Goal: Information Seeking & Learning: Learn about a topic

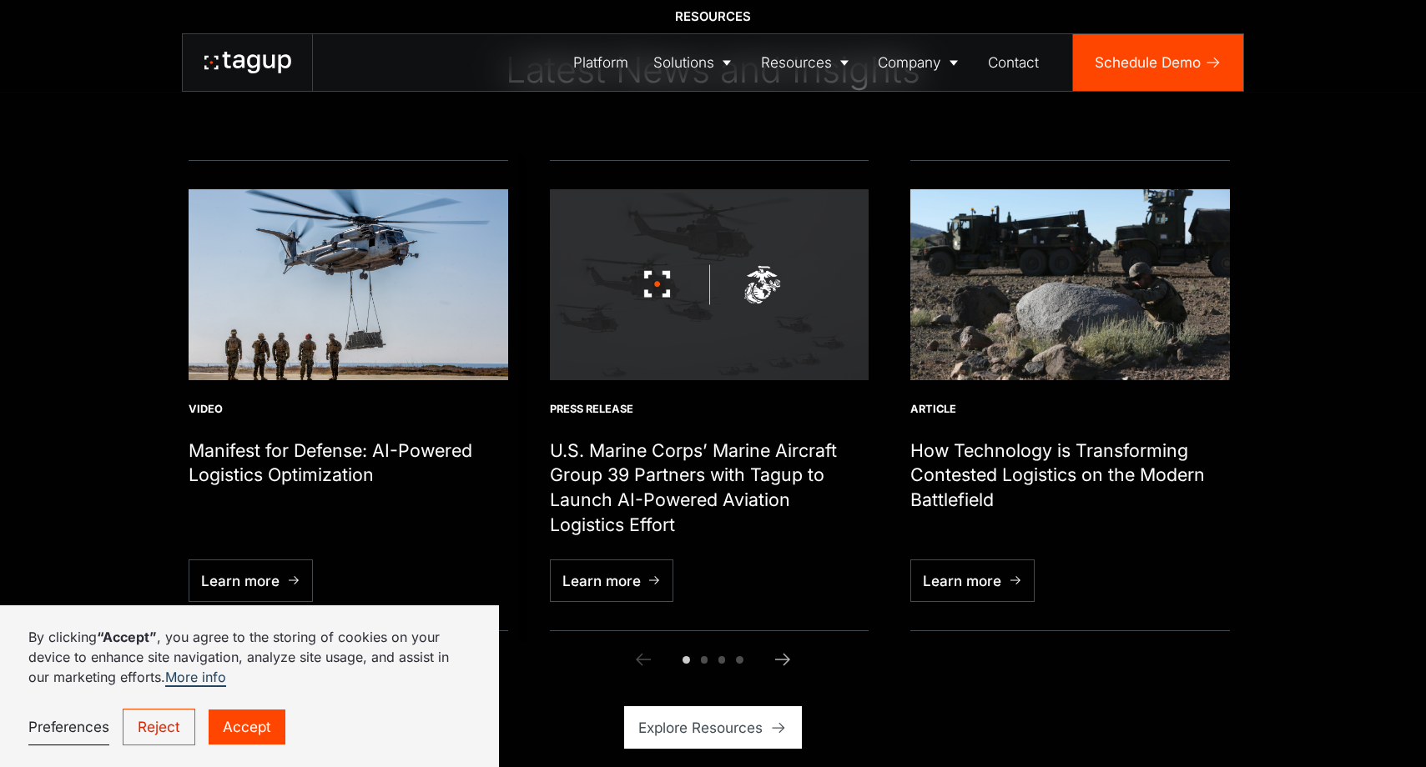
scroll to position [5796, 0]
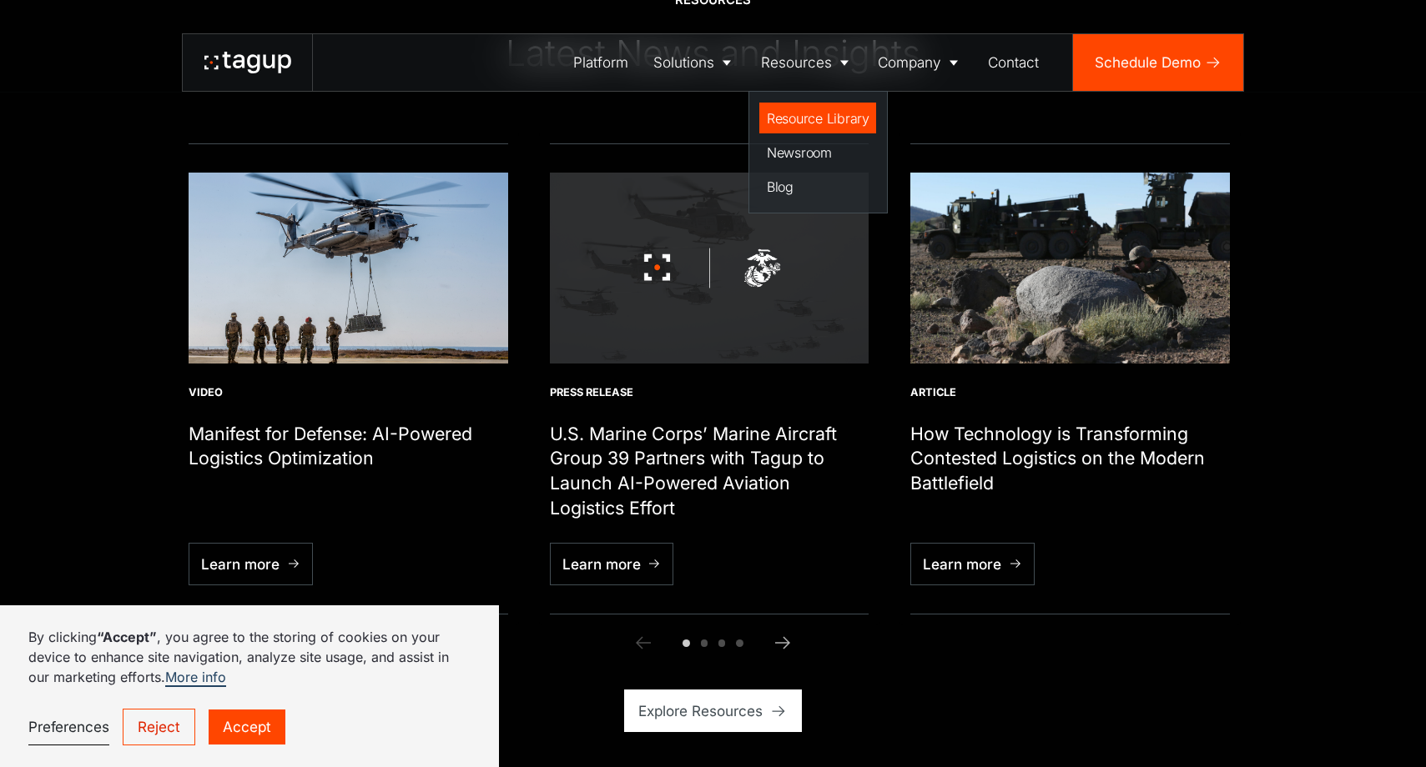
click at [798, 116] on div "Resource Library" at bounding box center [818, 118] width 103 height 20
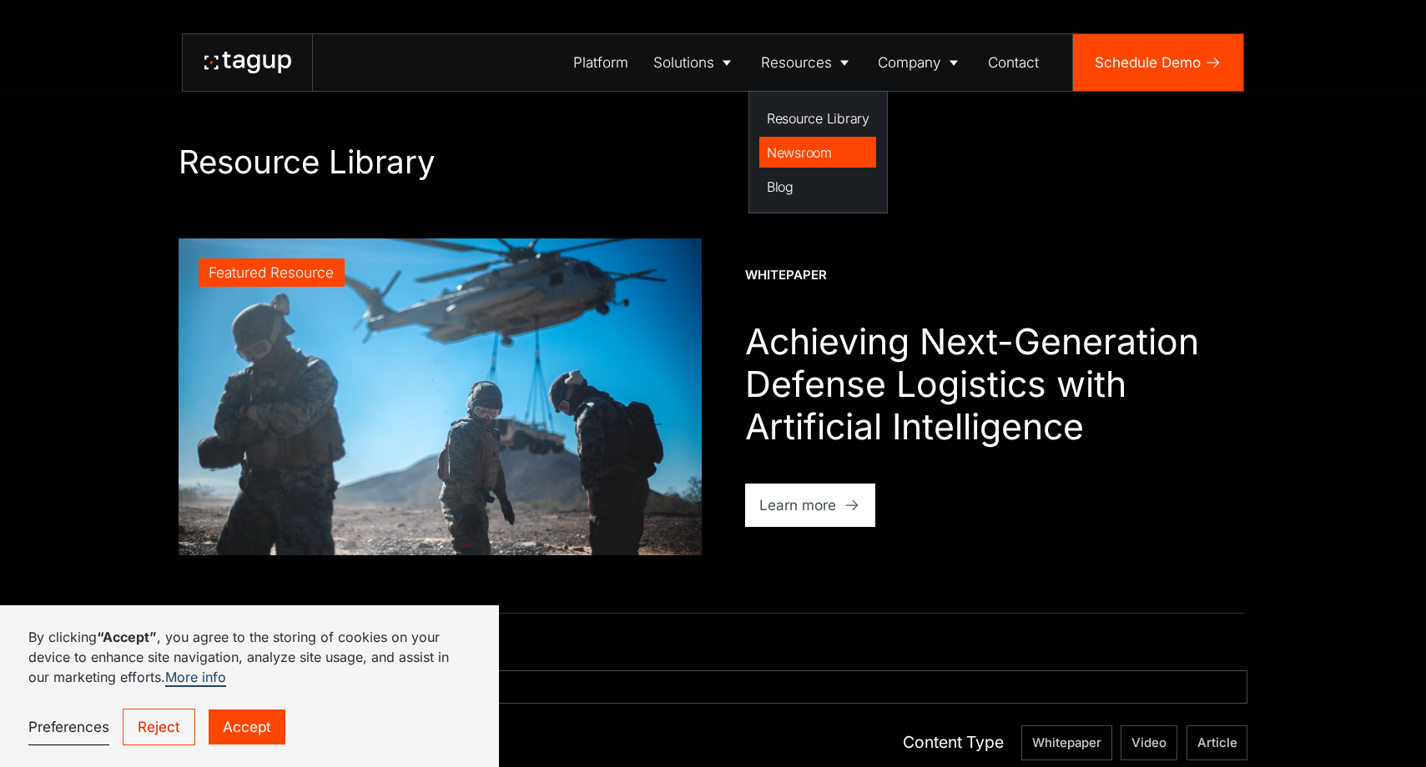
click at [800, 148] on div "Newsroom" at bounding box center [818, 153] width 103 height 20
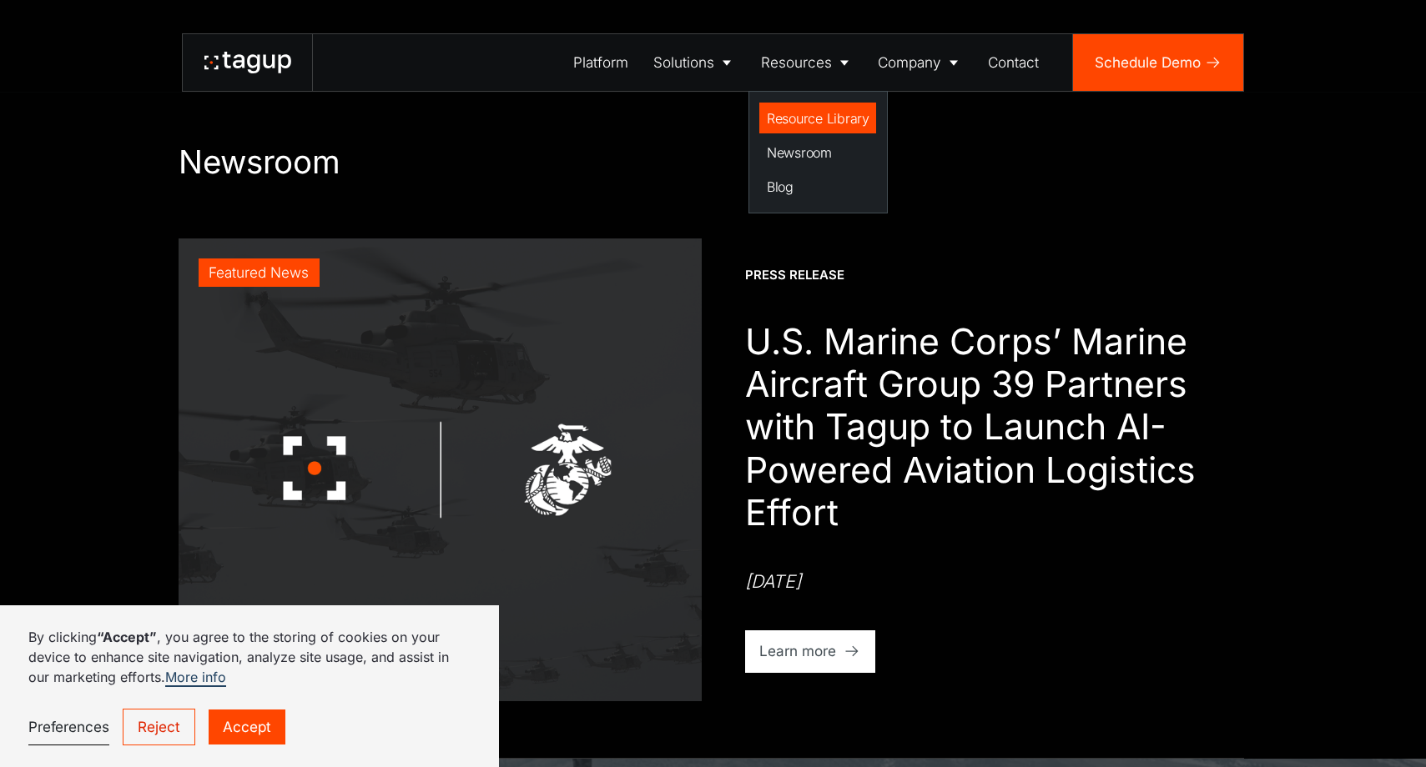
click at [800, 116] on div "Resource Library" at bounding box center [818, 118] width 103 height 20
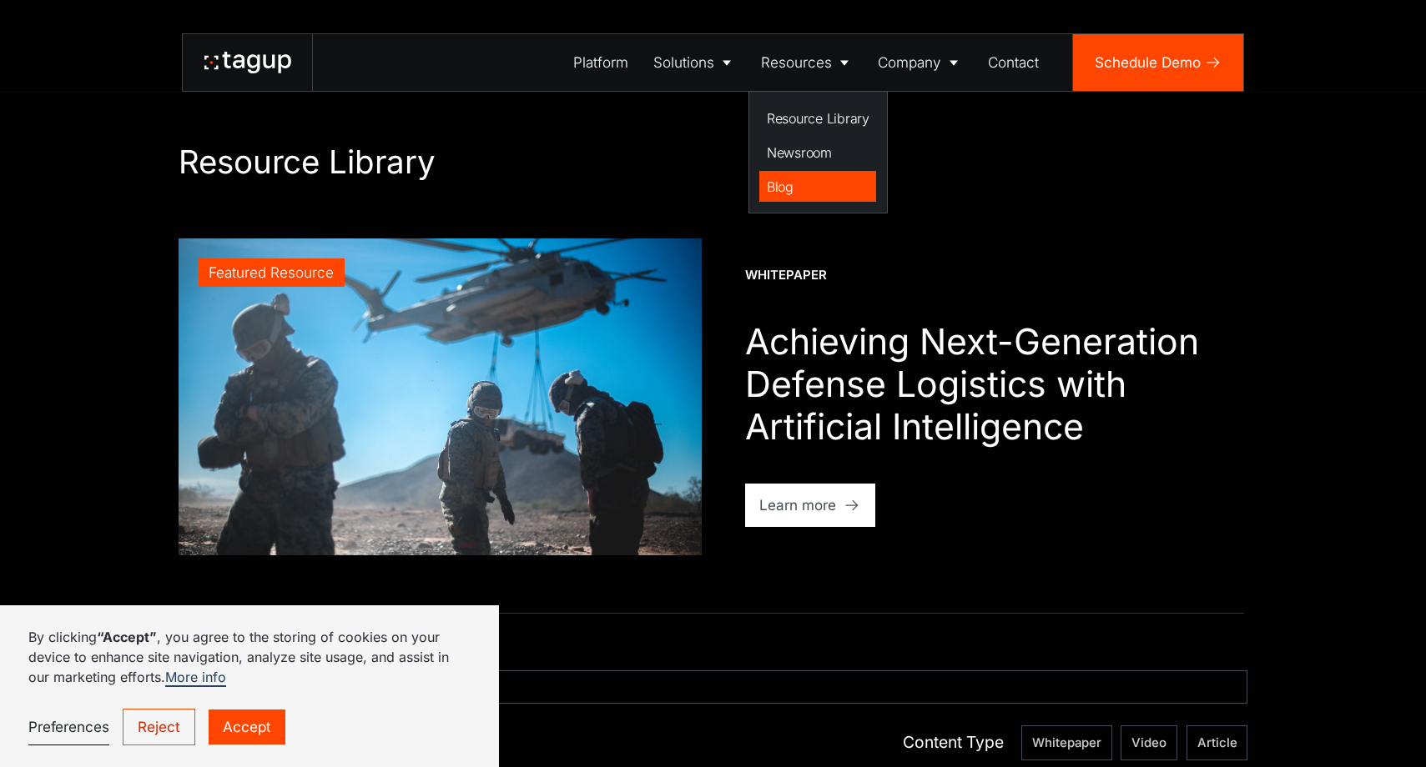
click at [782, 184] on div "Blog" at bounding box center [818, 187] width 103 height 20
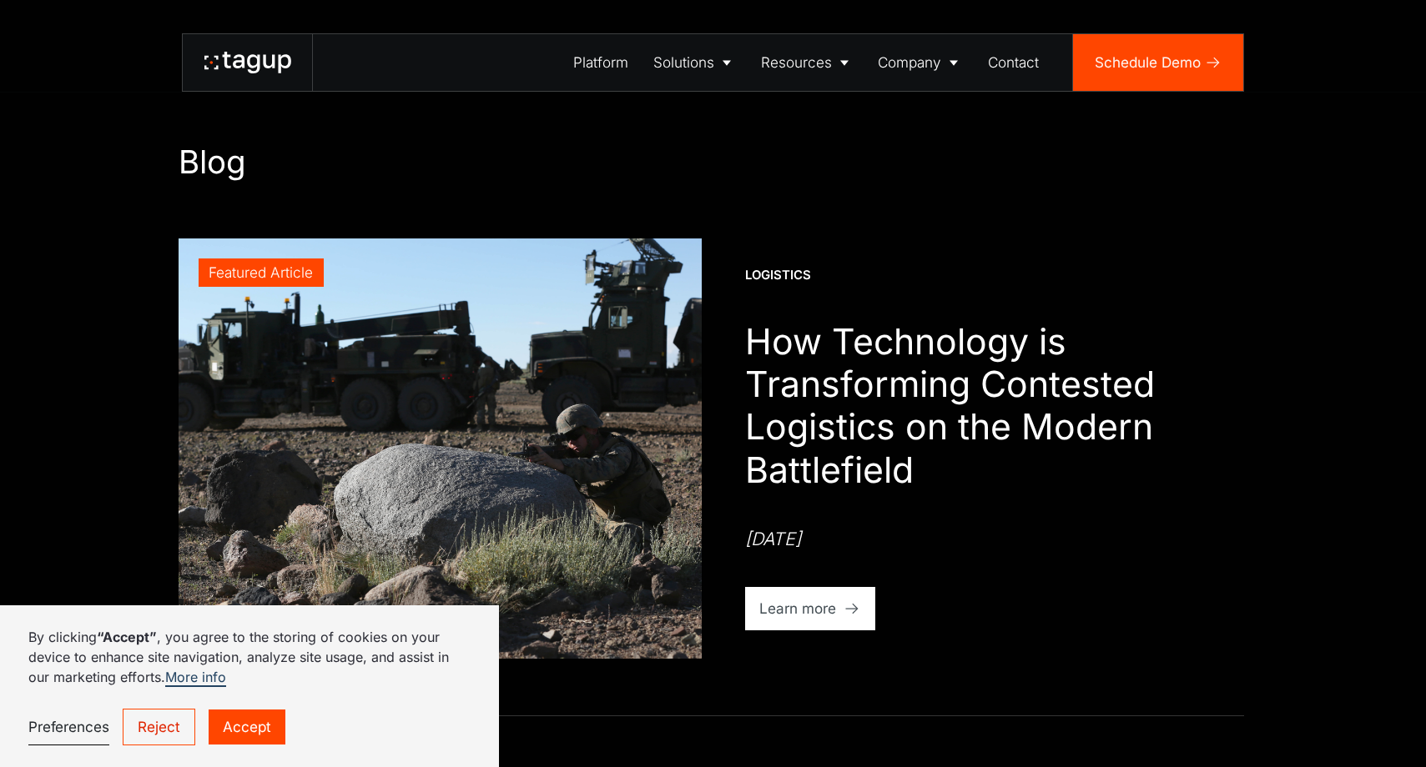
click at [224, 728] on link "Accept" at bounding box center [247, 728] width 77 height 36
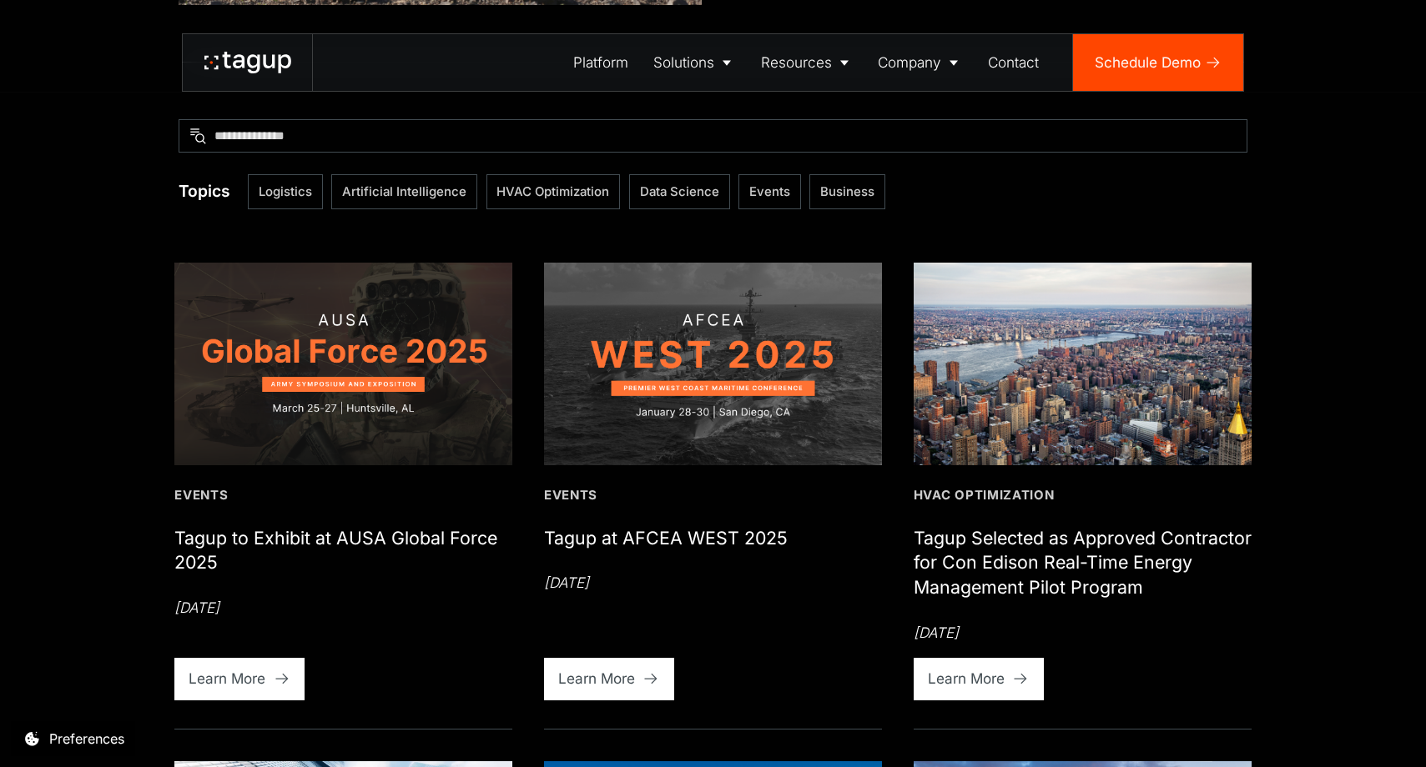
scroll to position [663, 0]
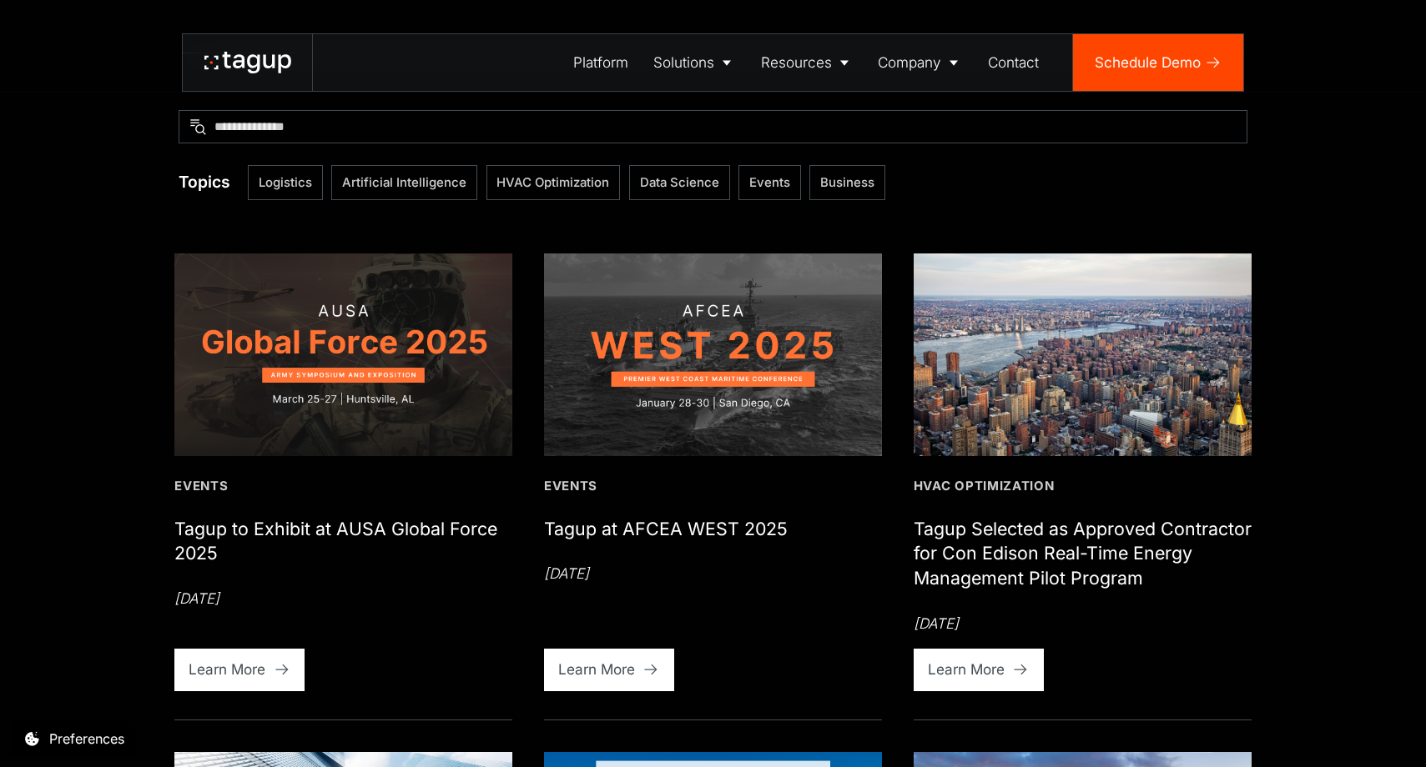
click at [250, 63] on icon at bounding box center [247, 63] width 87 height 22
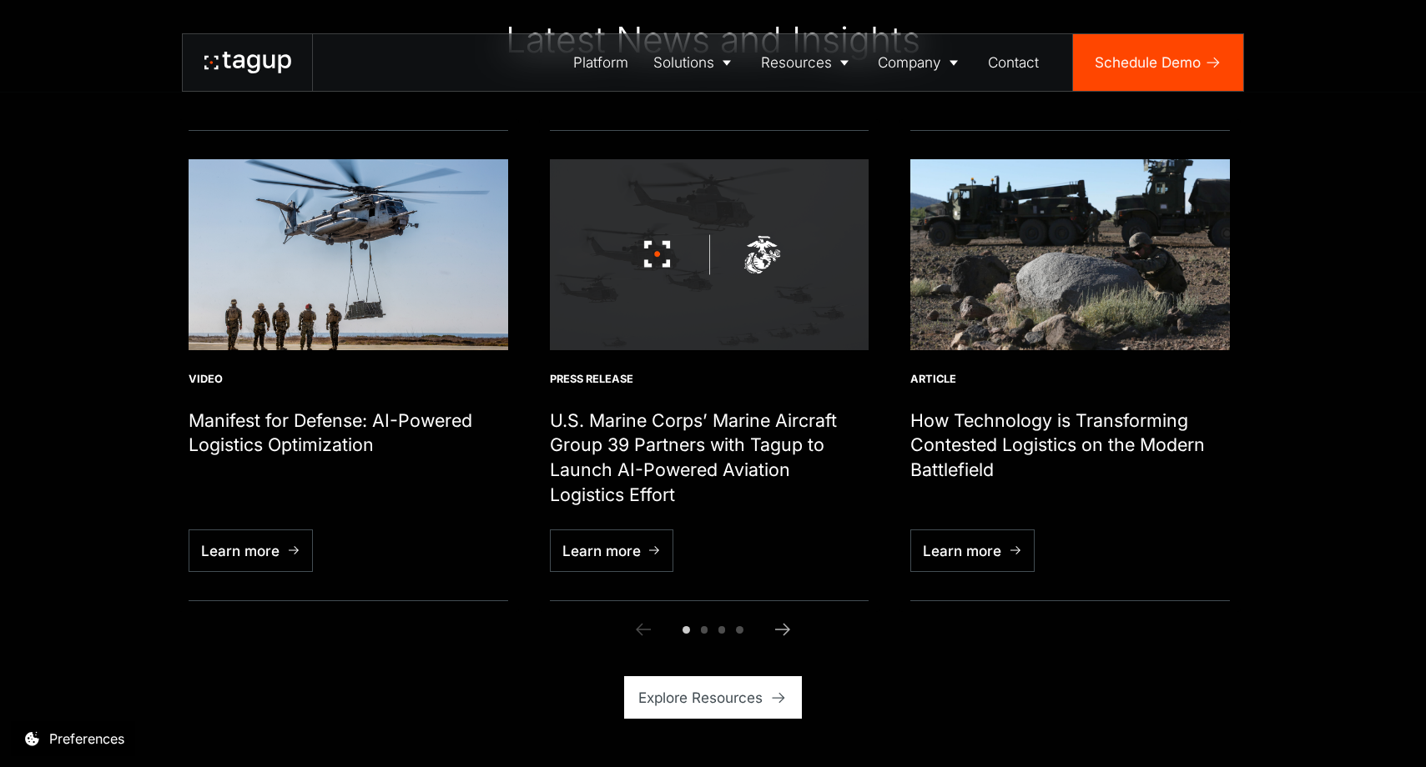
scroll to position [5813, 0]
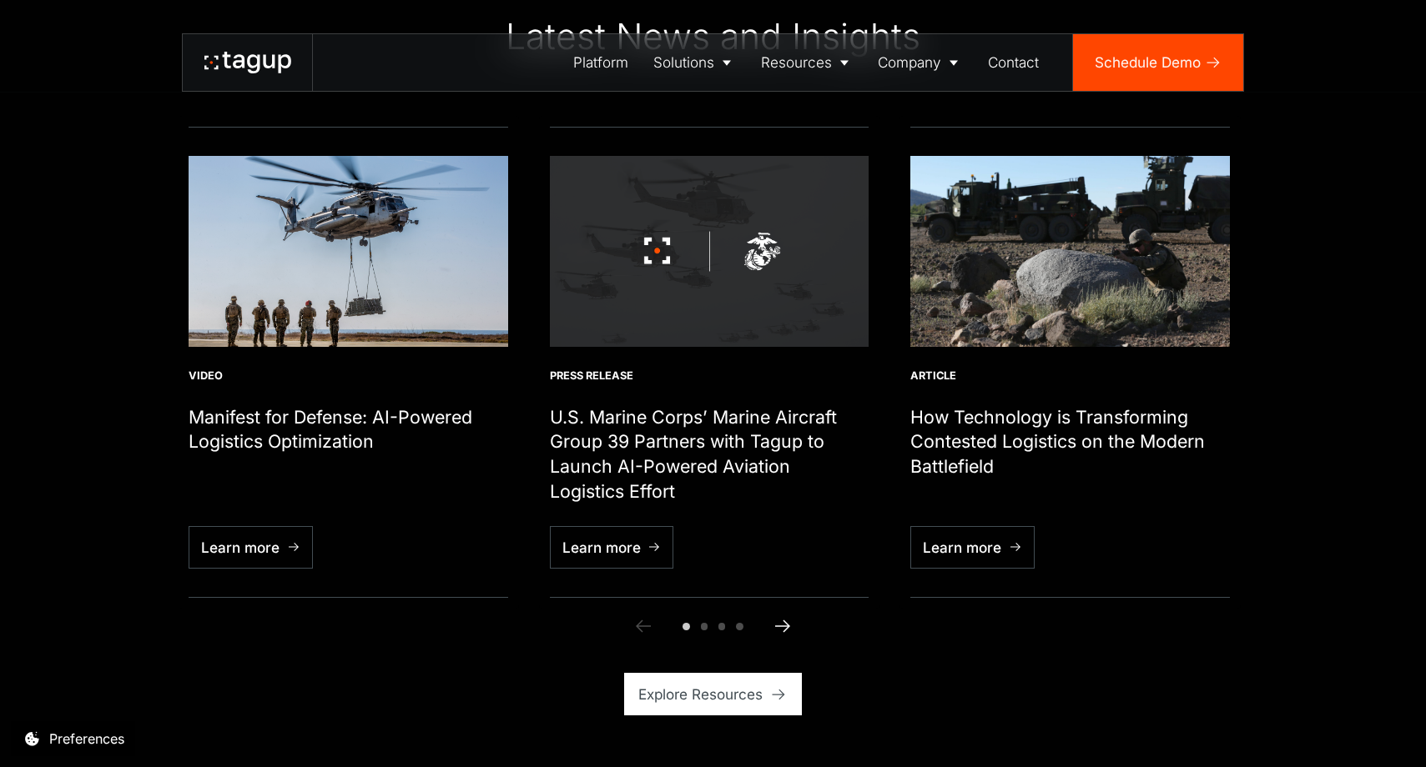
click at [786, 630] on icon "Next slide" at bounding box center [782, 627] width 15 height 13
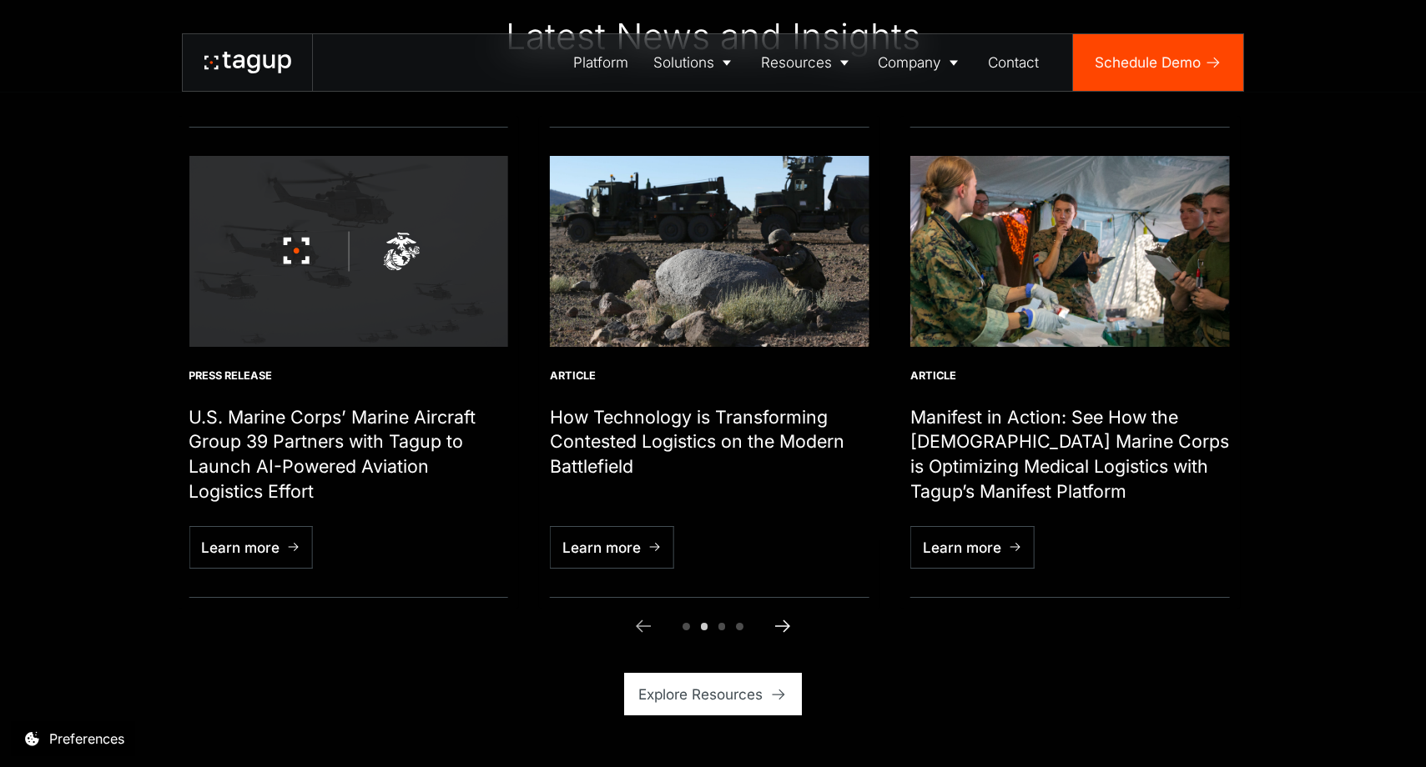
click at [786, 630] on icon "Next slide" at bounding box center [782, 627] width 15 height 13
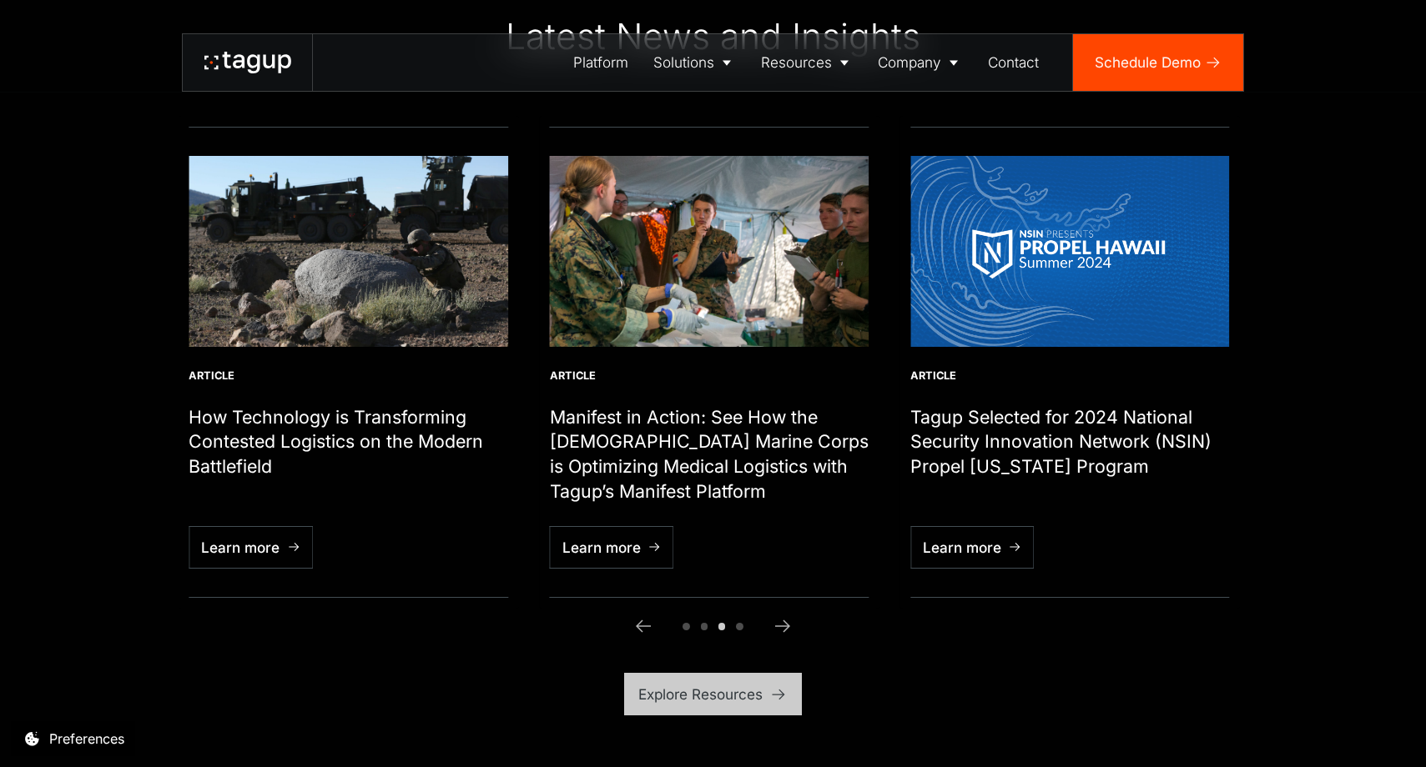
click at [735, 698] on div "Explore Resources" at bounding box center [700, 695] width 124 height 22
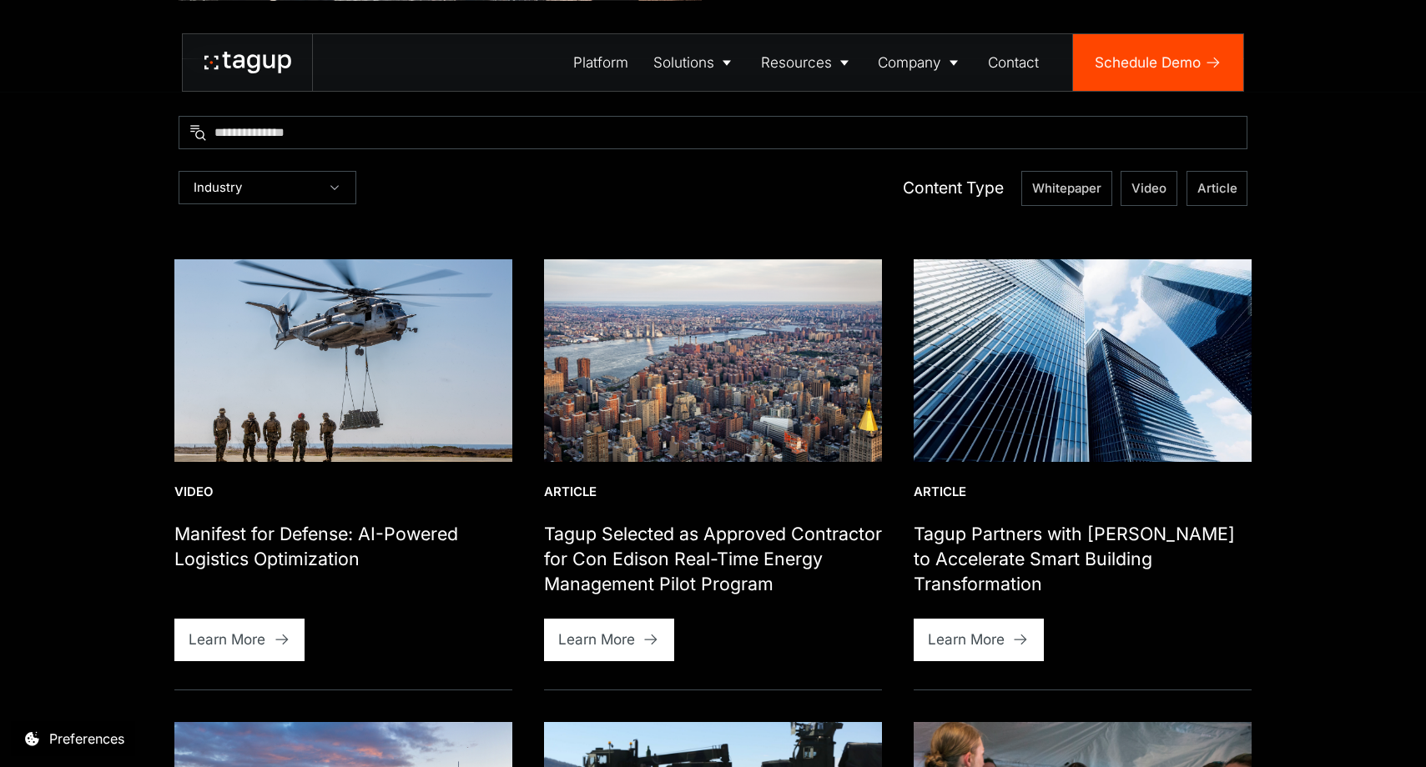
scroll to position [538, 0]
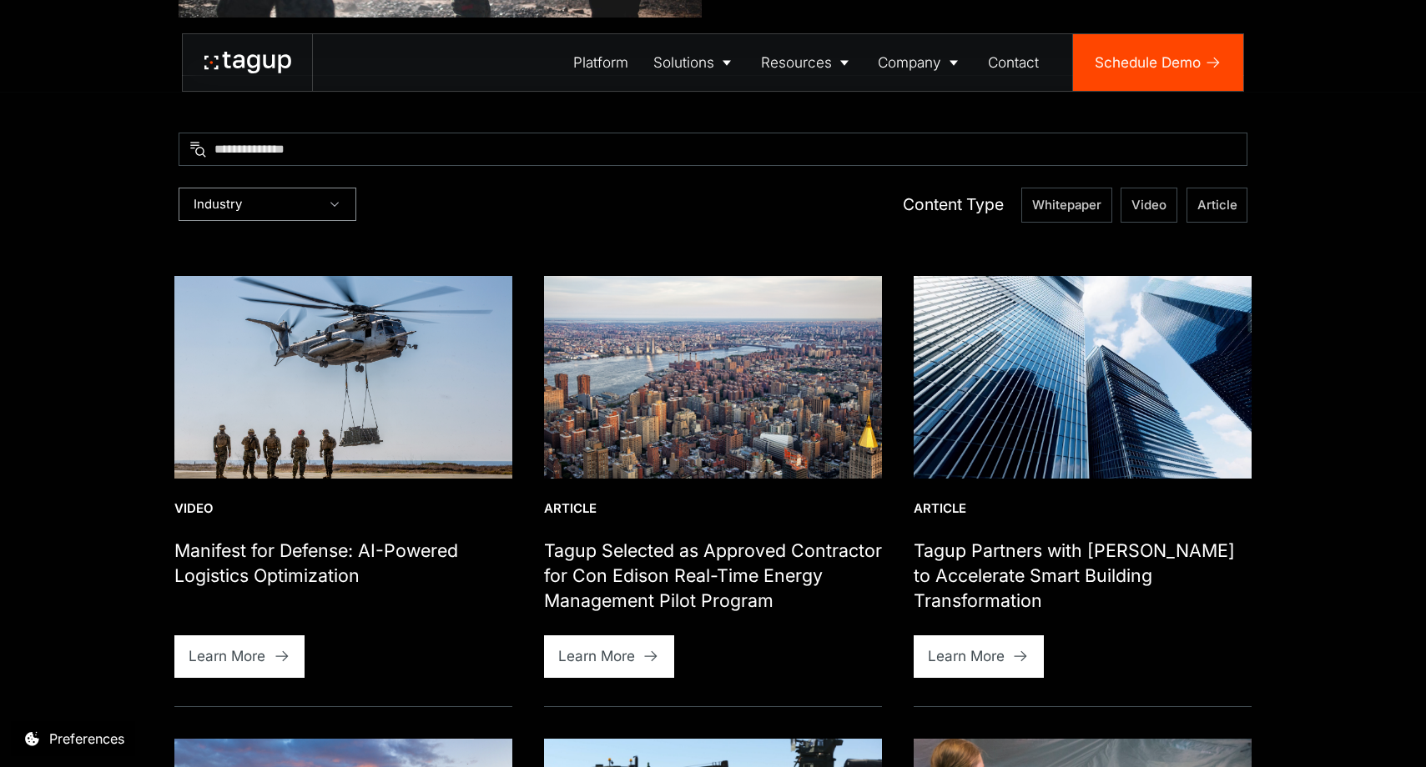
click at [339, 203] on icon "Resources" at bounding box center [334, 204] width 13 height 13
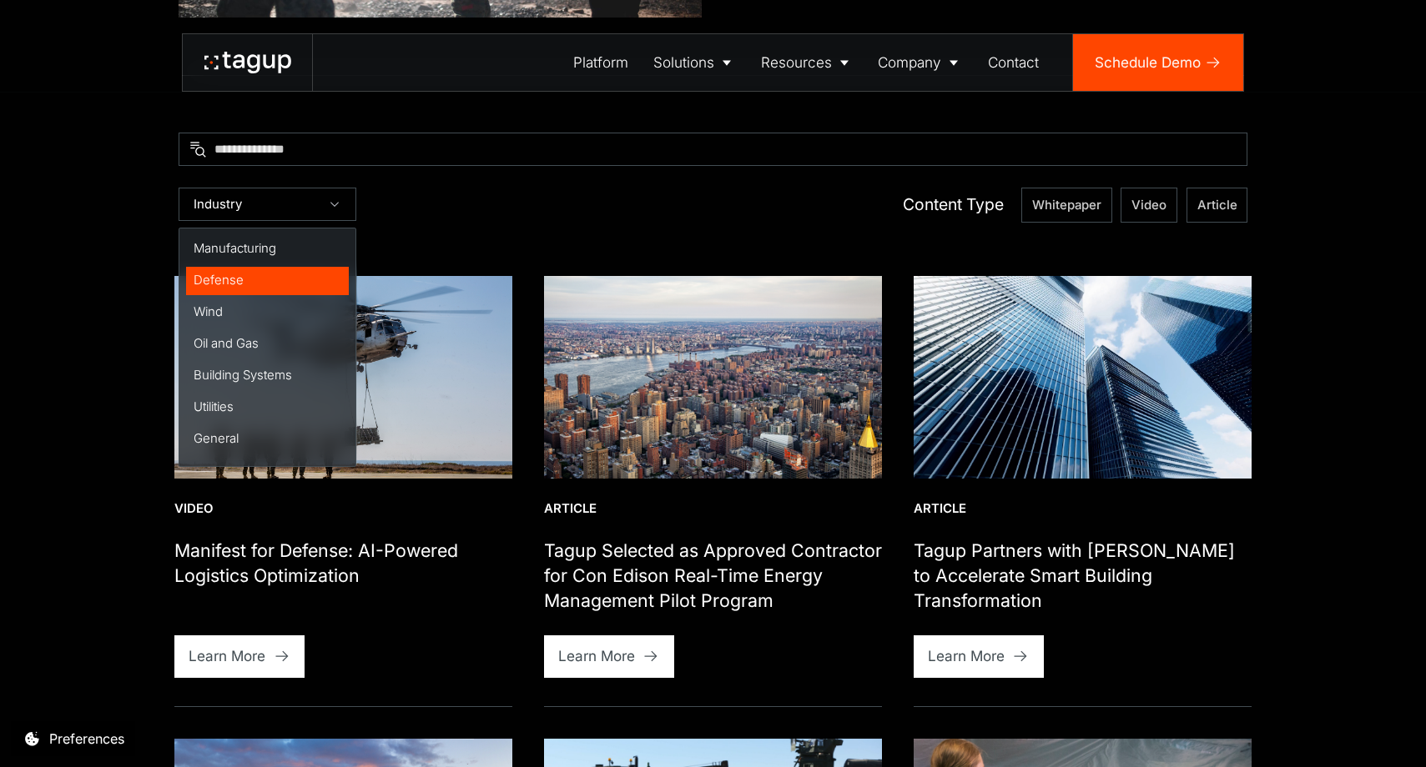
click at [259, 269] on link "Defense" at bounding box center [267, 281] width 163 height 28
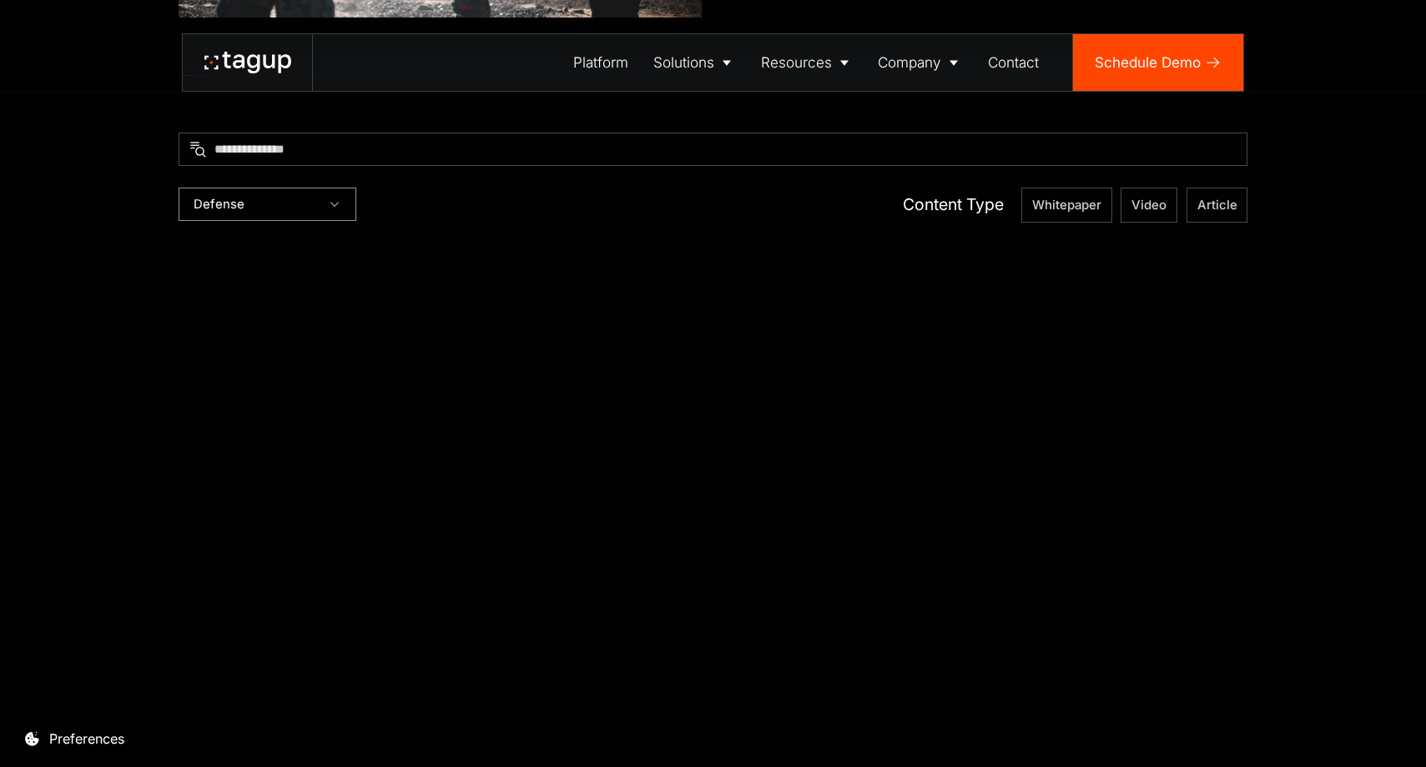
scroll to position [614, 0]
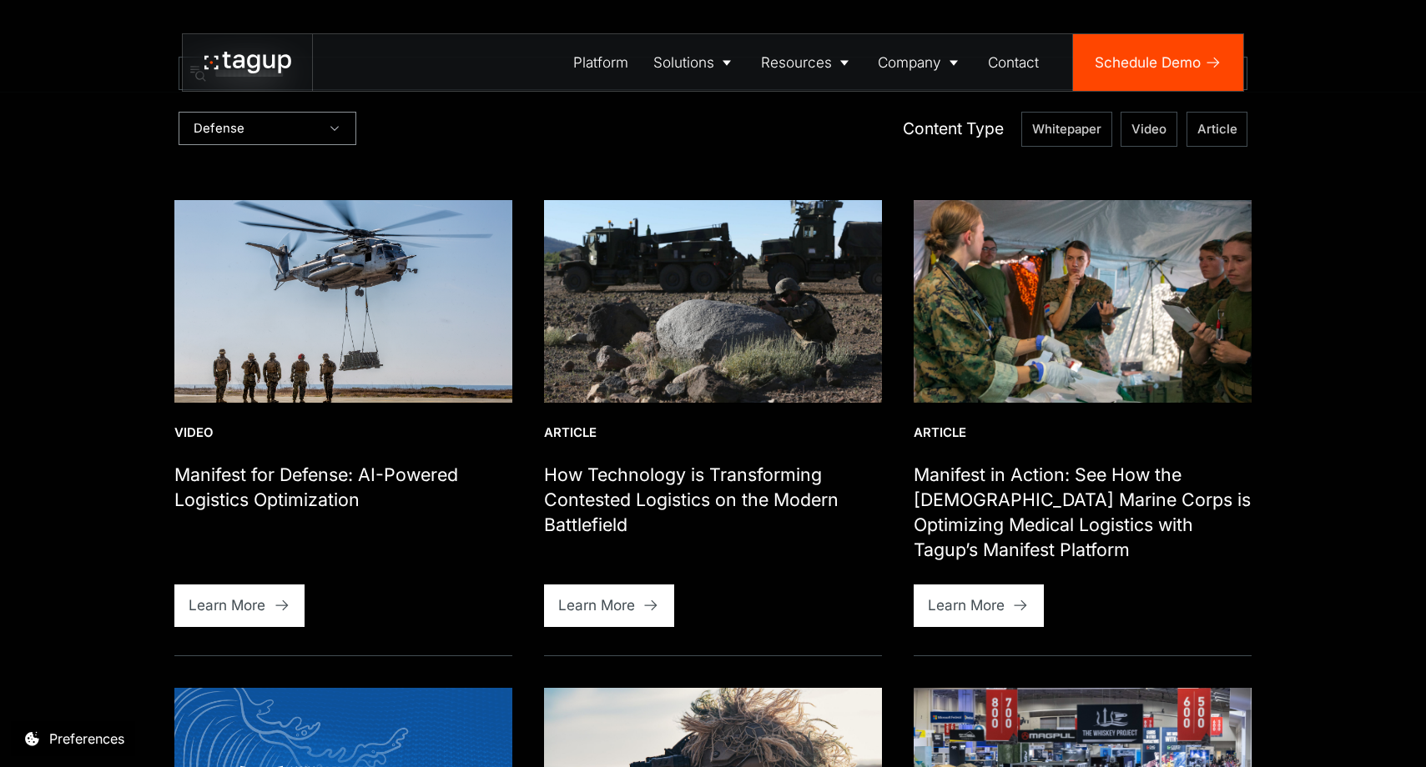
drag, startPoint x: 339, startPoint y: 128, endPoint x: 300, endPoint y: 268, distance: 145.5
click at [339, 128] on icon "Resources" at bounding box center [334, 128] width 13 height 13
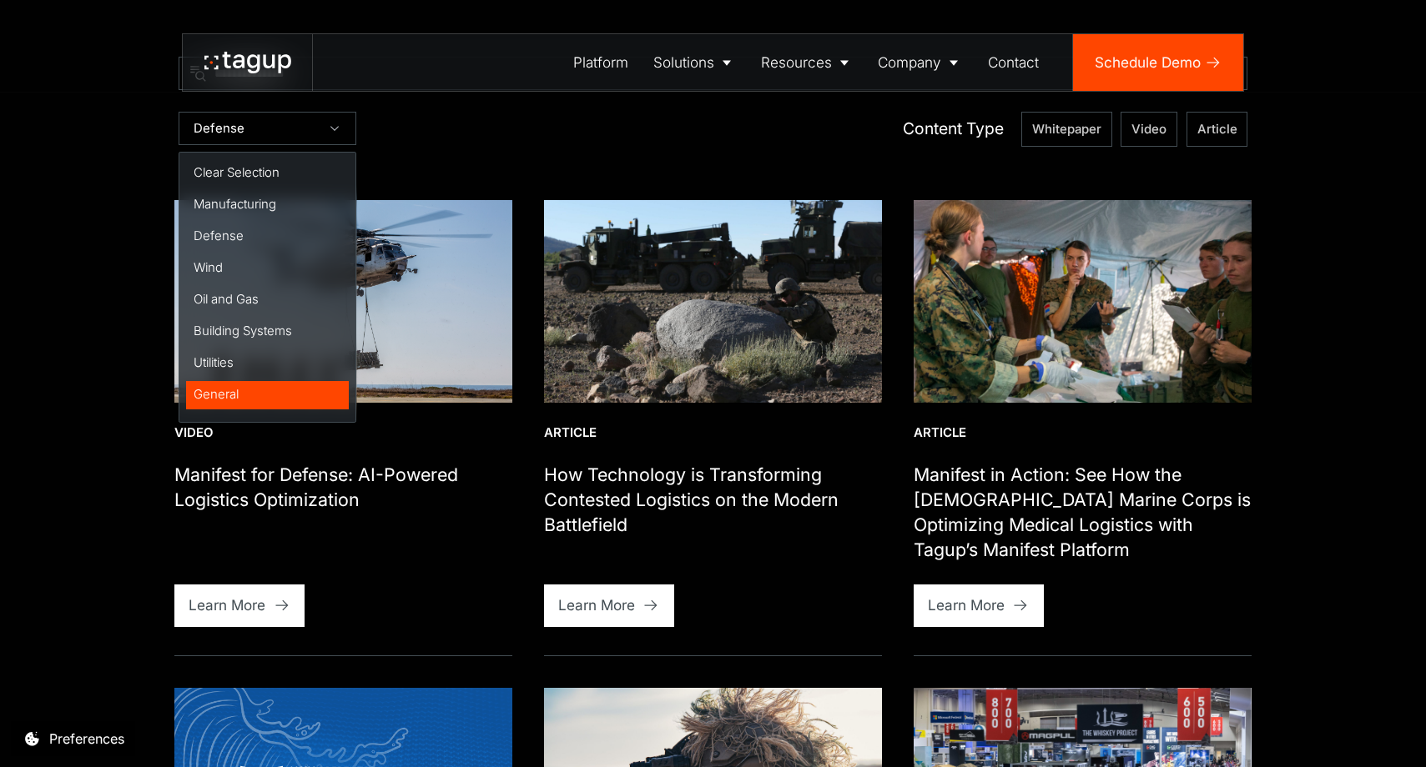
click at [230, 395] on div "General" at bounding box center [268, 395] width 148 height 18
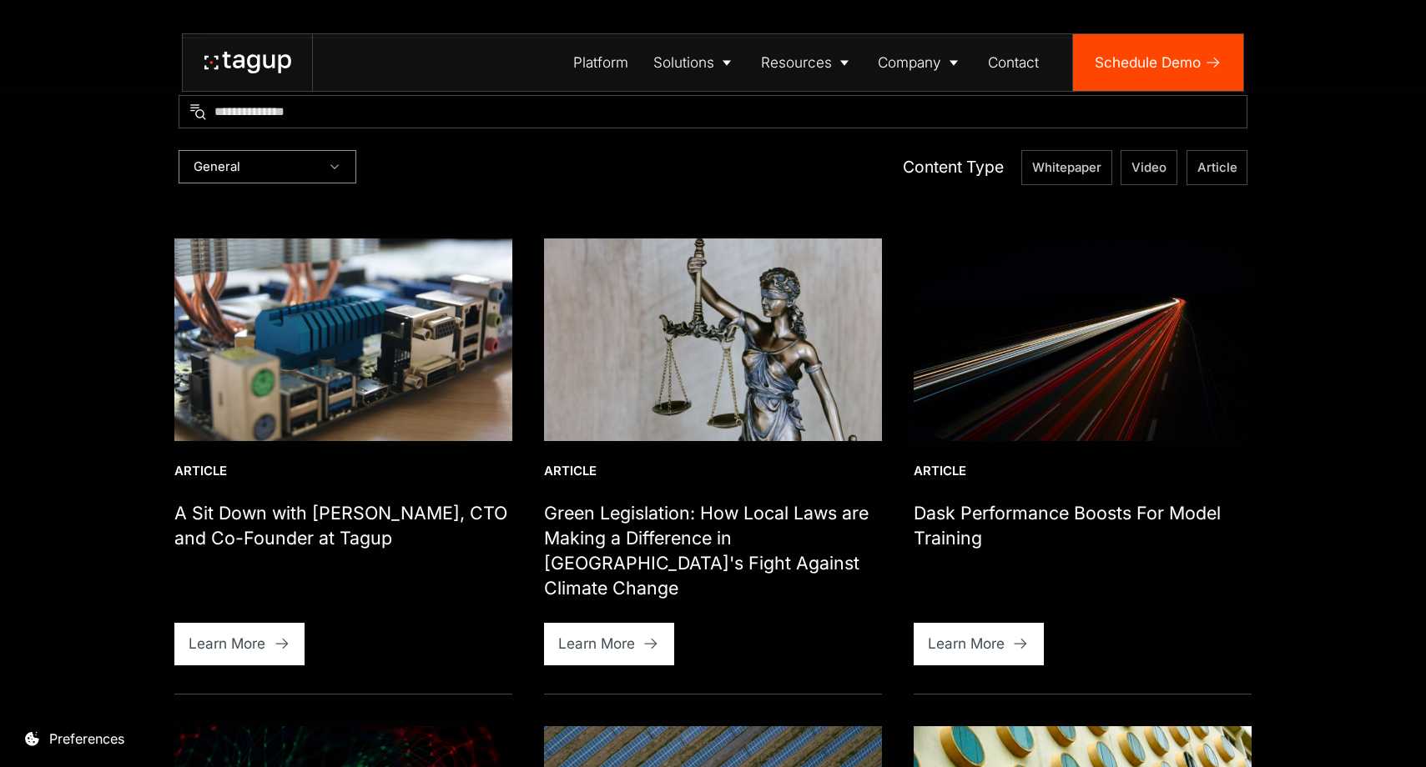
scroll to position [577, 0]
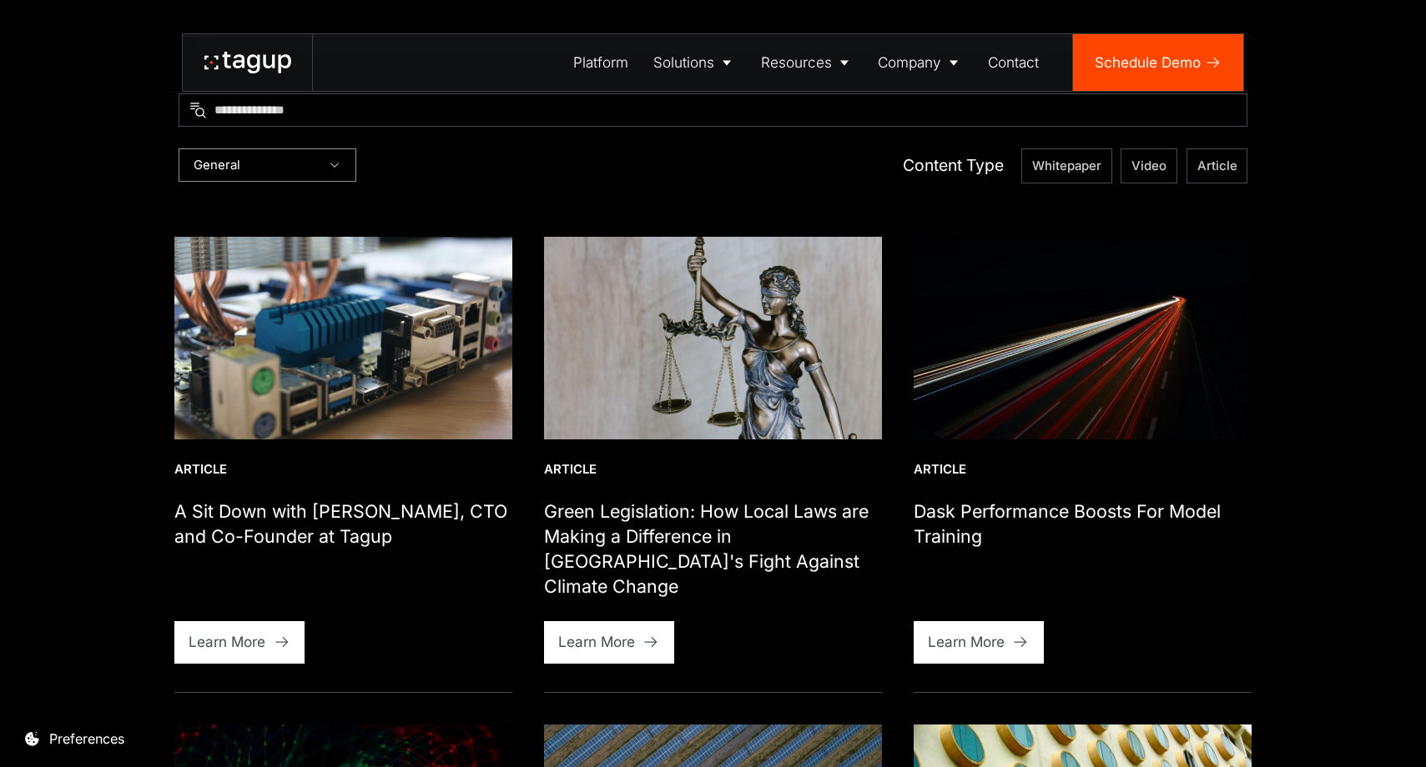
click at [330, 168] on icon "Resources" at bounding box center [334, 164] width 13 height 13
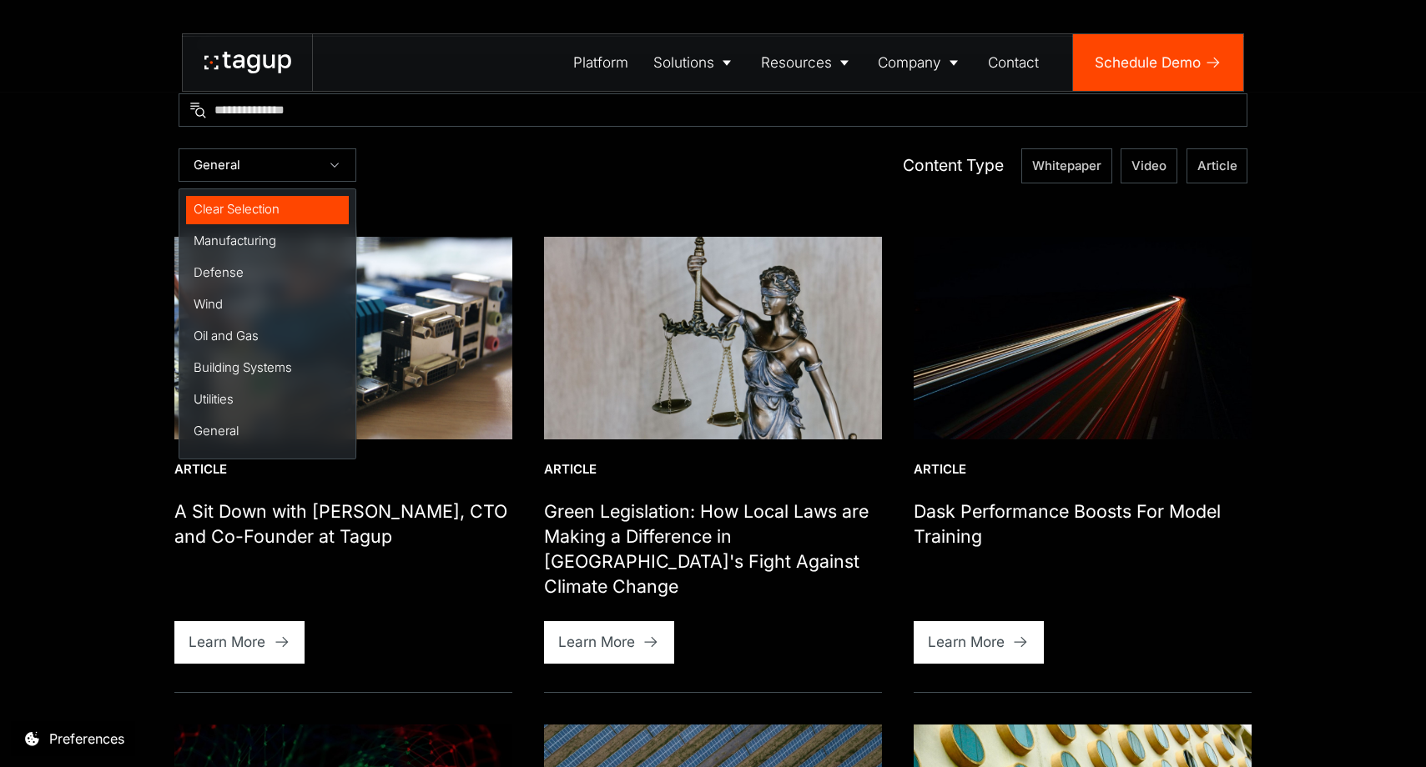
click at [268, 206] on div "Clear Selection" at bounding box center [268, 210] width 148 height 18
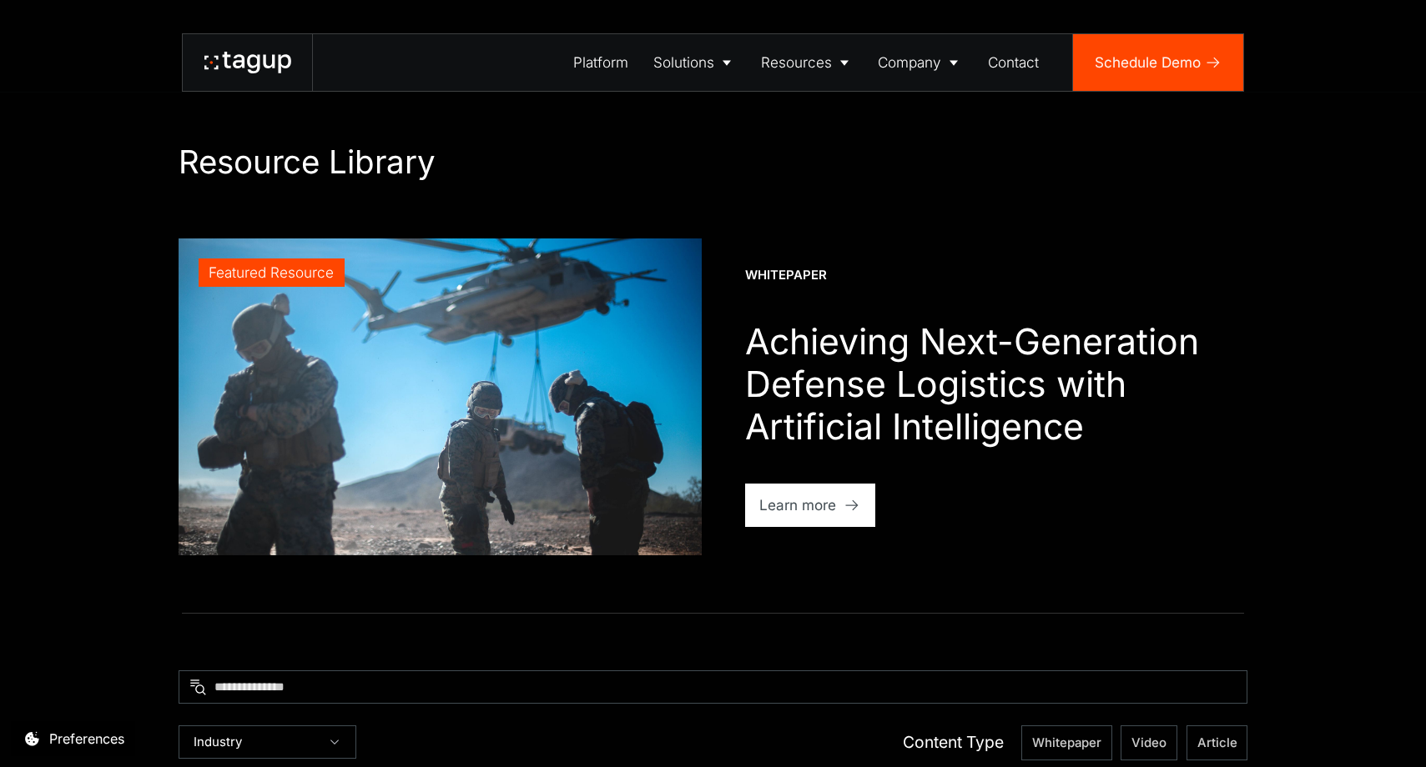
click at [226, 61] on icon at bounding box center [226, 60] width 8 height 17
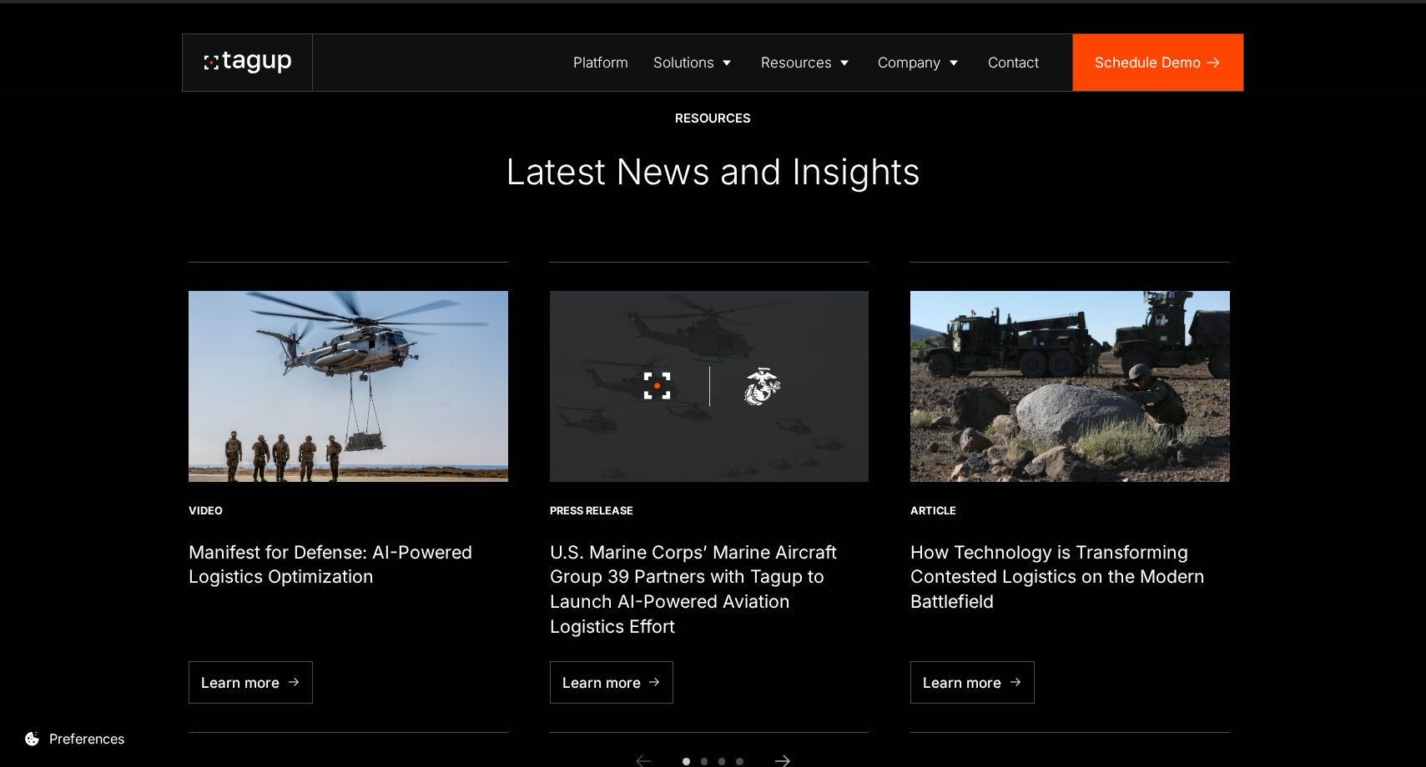
scroll to position [5677, 0]
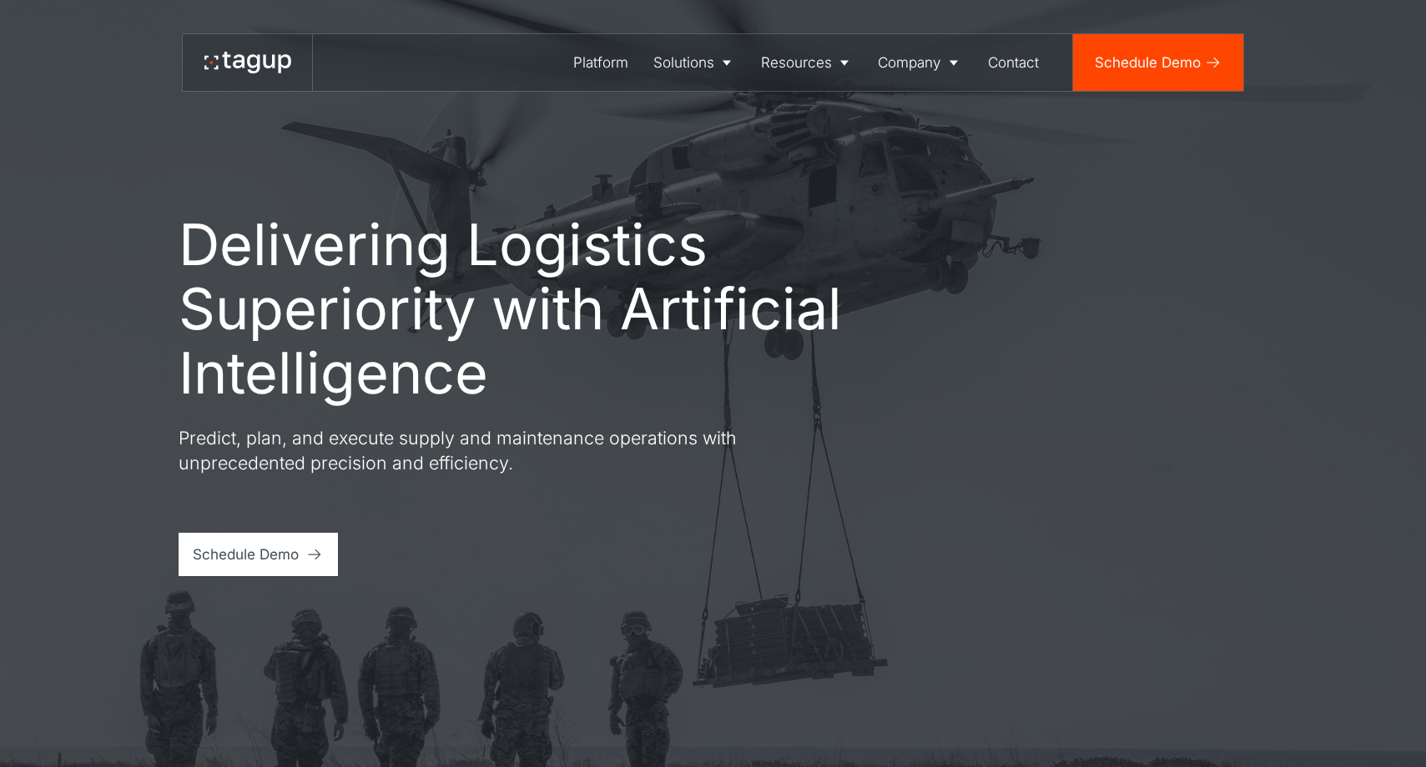
scroll to position [5677, 0]
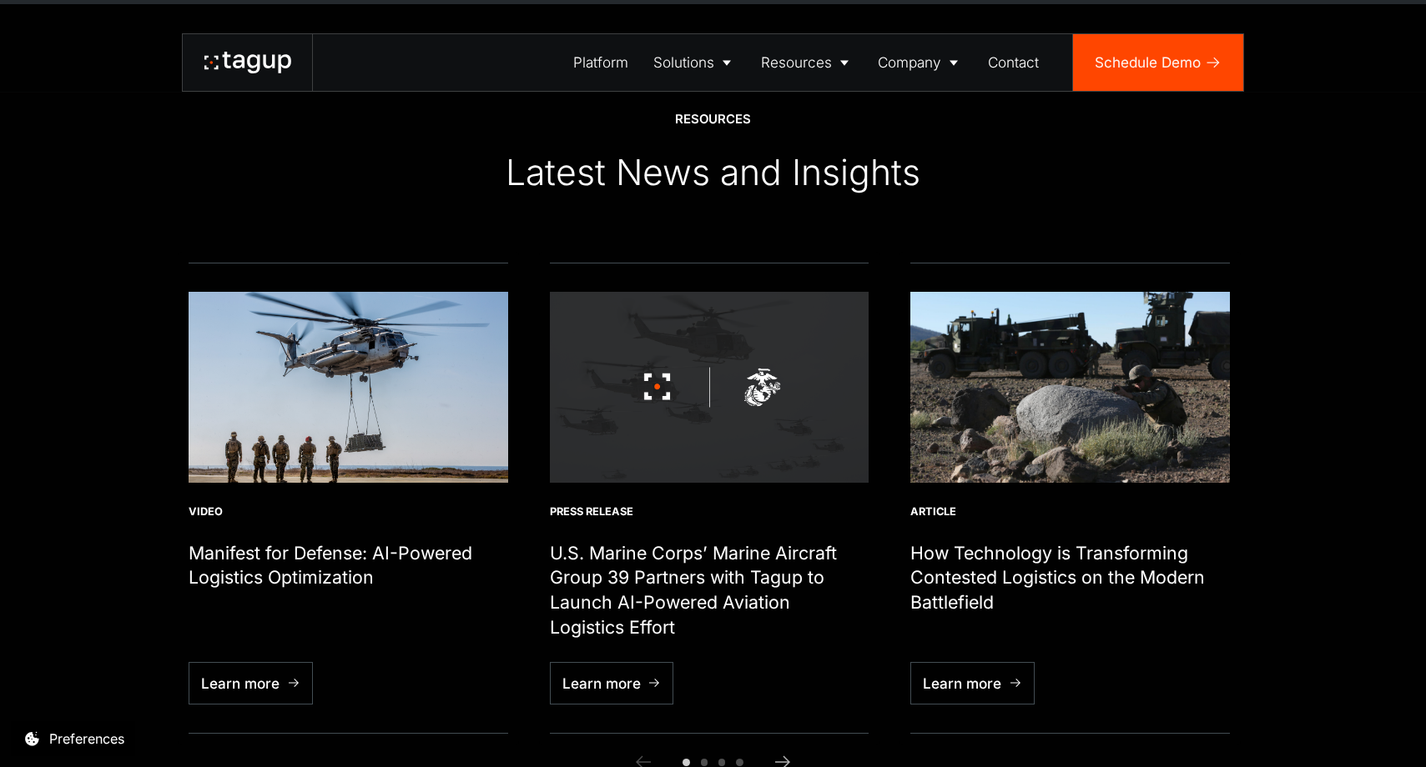
click at [928, 66] on div "Company" at bounding box center [909, 63] width 63 height 22
click at [901, 113] on div "About" at bounding box center [920, 118] width 73 height 20
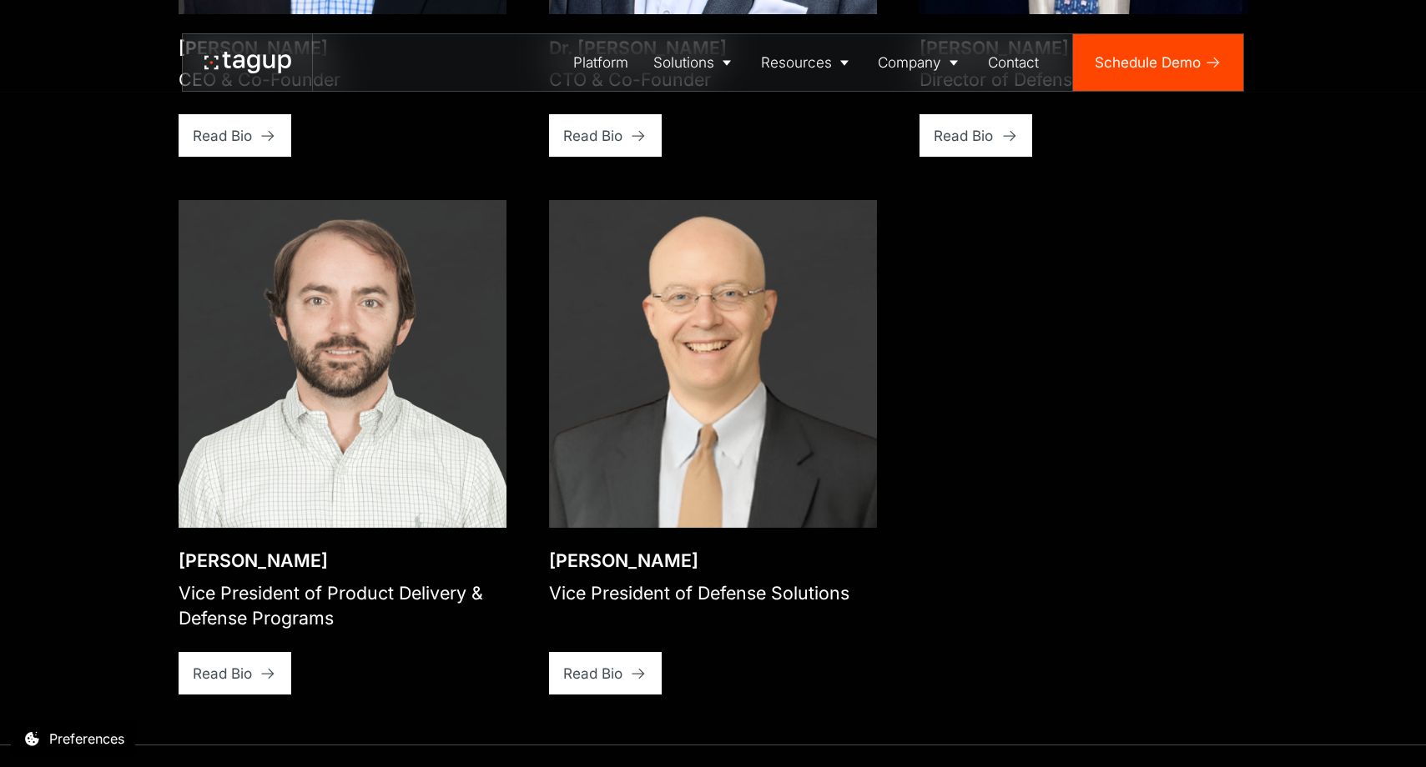
scroll to position [3006, 0]
